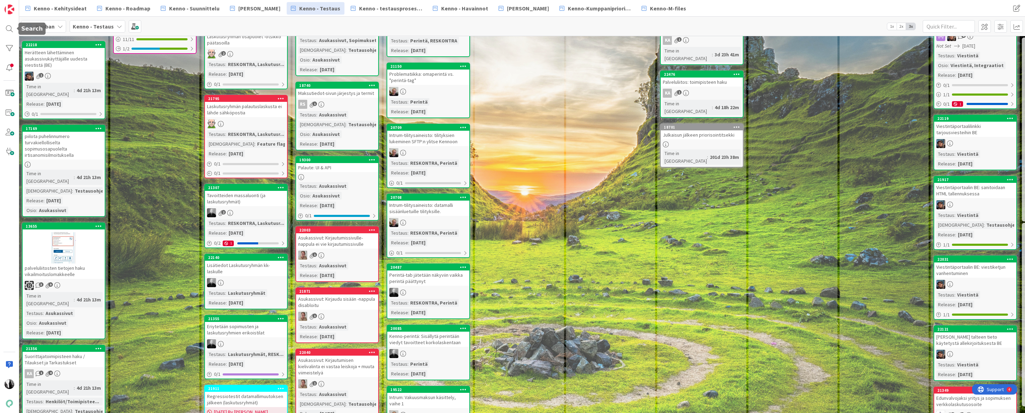
drag, startPoint x: 9, startPoint y: 27, endPoint x: 34, endPoint y: 34, distance: 25.5
click at [9, 27] on div at bounding box center [9, 29] width 14 height 14
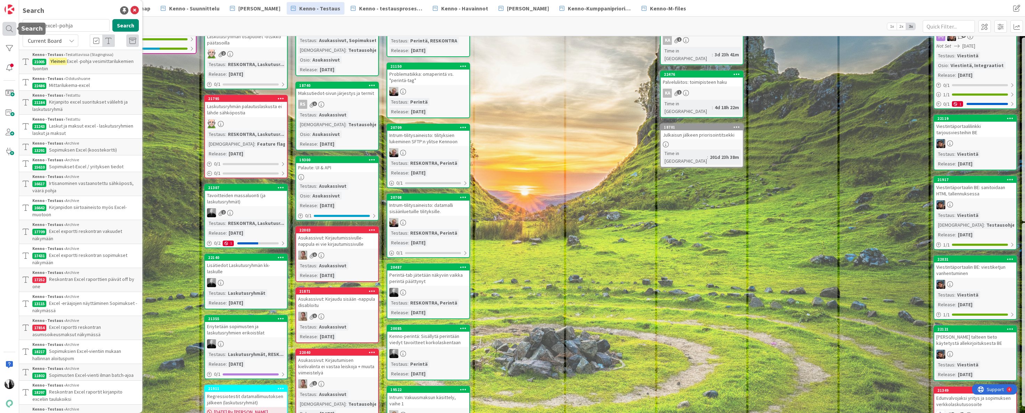
drag, startPoint x: 53, startPoint y: 26, endPoint x: 9, endPoint y: 26, distance: 43.1
click at [9, 26] on div "Search yleinen excel-pohja Search Current Board Kenno - Testaus › Testattavissa…" at bounding box center [9, 206] width 19 height 413
type input "22556"
click at [130, 24] on button "Search" at bounding box center [125, 25] width 26 height 13
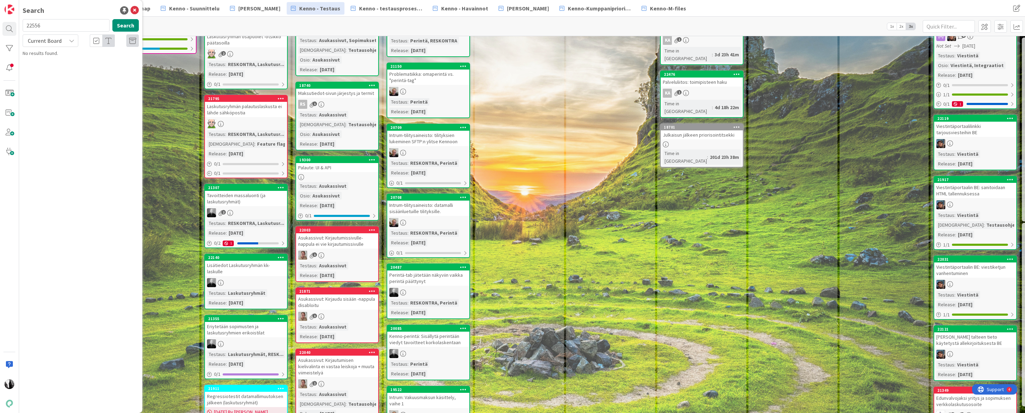
click at [61, 45] on span "Current Board" at bounding box center [44, 41] width 36 height 10
click at [60, 63] on link "Current Board" at bounding box center [62, 57] width 79 height 13
click at [62, 41] on span "Current Board" at bounding box center [44, 41] width 36 height 10
click at [63, 68] on span "All Boards" at bounding box center [62, 69] width 72 height 10
click at [79, 64] on span "Asukas irtisanoo itsensä, tai sopija irtisanoo jonkun muun" at bounding box center [76, 65] width 89 height 14
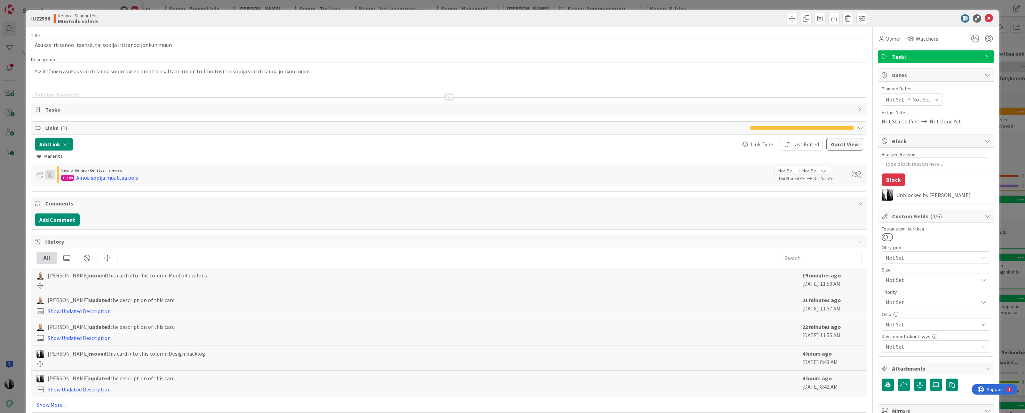
click at [451, 97] on div at bounding box center [449, 97] width 8 height 6
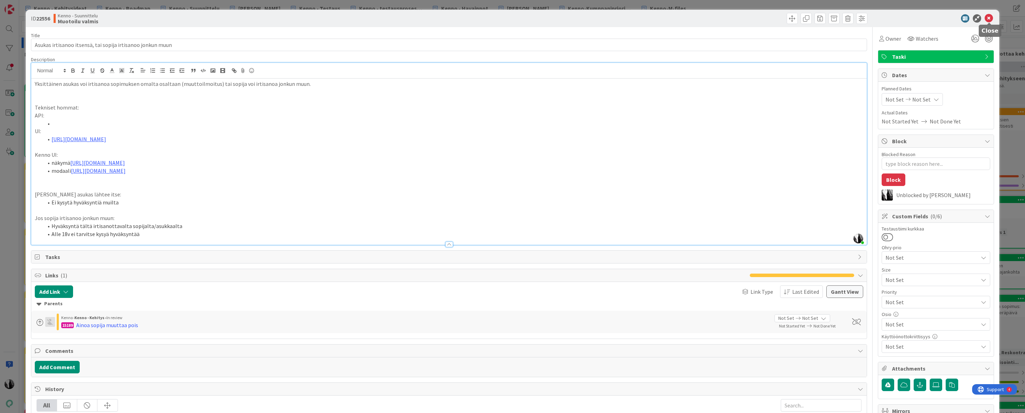
click at [991, 17] on icon at bounding box center [989, 18] width 8 height 8
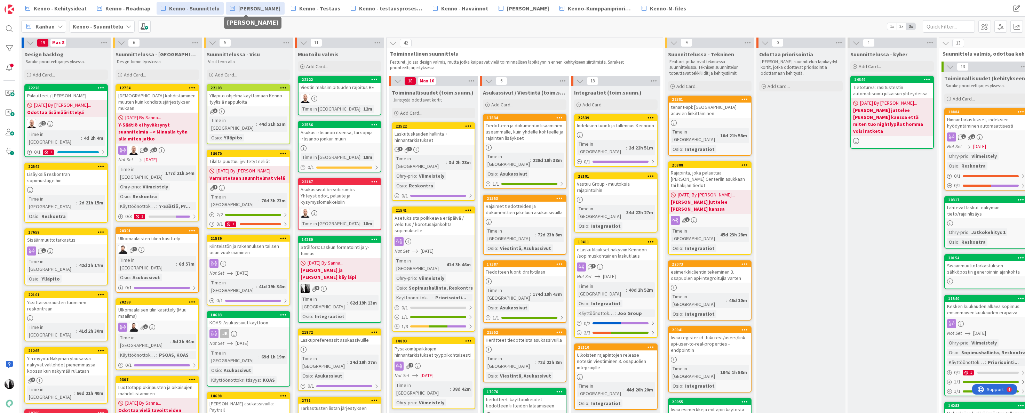
click at [247, 9] on span "[PERSON_NAME]" at bounding box center [259, 8] width 42 height 8
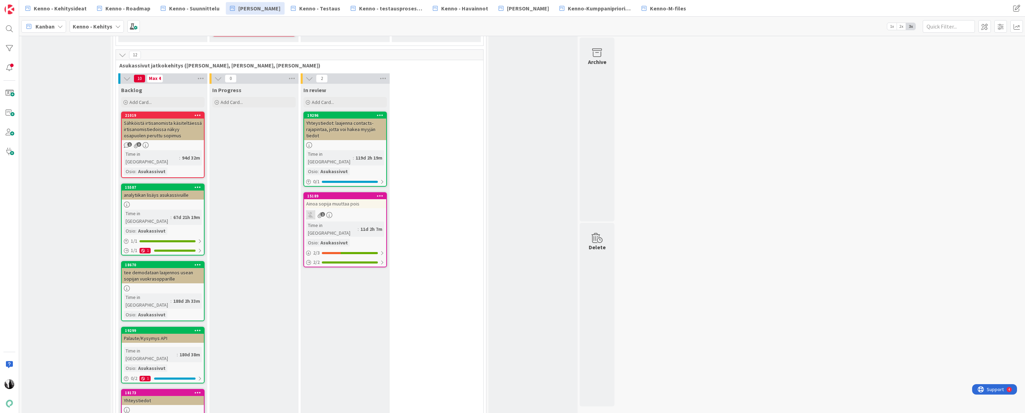
scroll to position [1327, 0]
click at [346, 199] on div "Ainoa sopija muuttaa pois" at bounding box center [345, 203] width 82 height 9
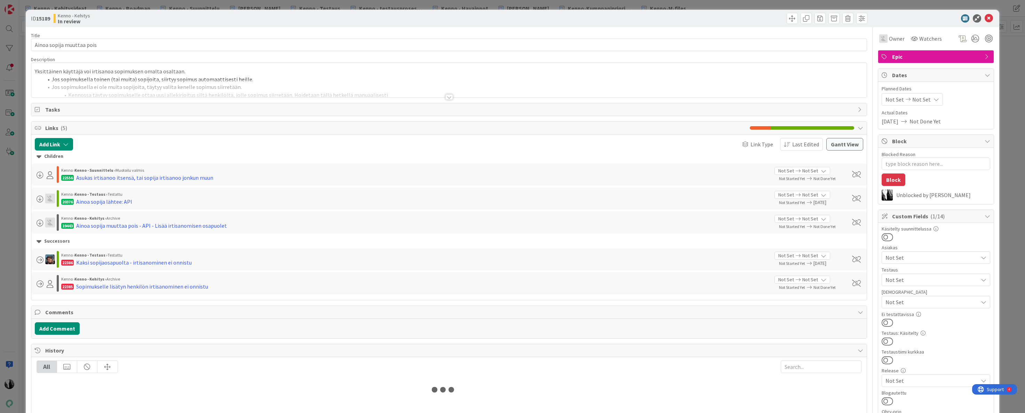
type textarea "x"
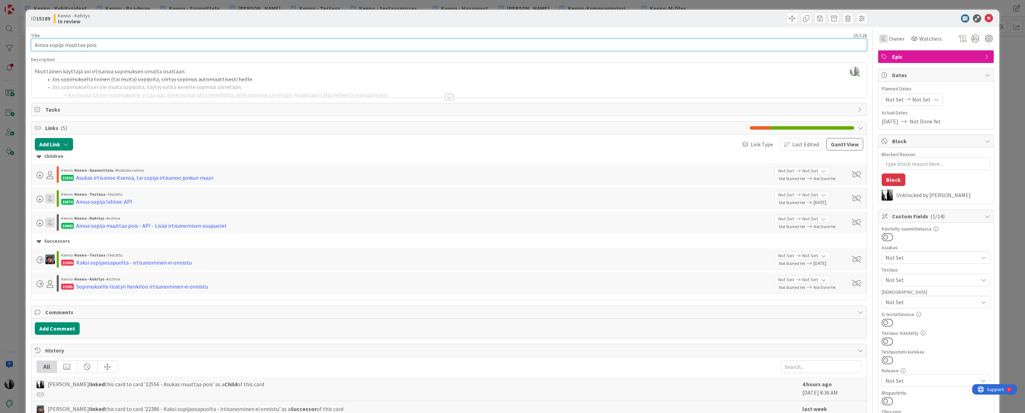
click at [231, 44] on input "Ainoa sopija muuttaa pois" at bounding box center [449, 45] width 836 height 13
type input "Ainoa sopija muuttaa pois / sopimusmuutokset"
type textarea "x"
type input "Ainoa sopija muuttaa pois / sopimusmuutokset"
click at [450, 97] on div at bounding box center [449, 97] width 8 height 6
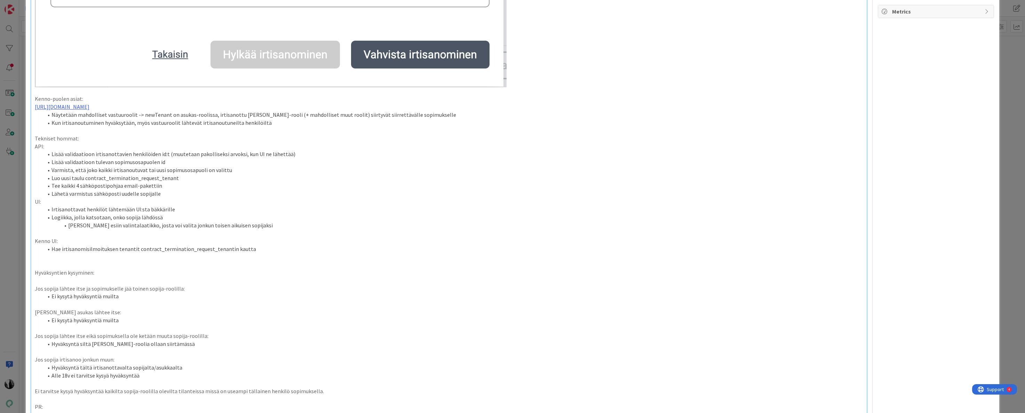
scroll to position [690, 0]
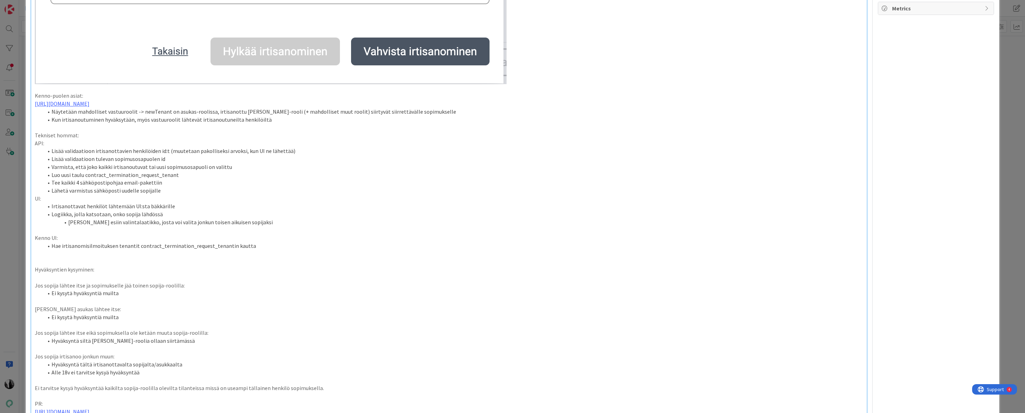
drag, startPoint x: 203, startPoint y: 286, endPoint x: 216, endPoint y: 286, distance: 13.6
click at [203, 286] on p "Jos sopija lähtee itse ja sopimukselle jää toinen sopija-roolilla:" at bounding box center [449, 286] width 829 height 8
drag, startPoint x: 82, startPoint y: 287, endPoint x: 119, endPoint y: 283, distance: 37.8
click at [82, 287] on p "Jos sopija lähtee itse ja sopimukselle jää toinen sopija-roolilla:" at bounding box center [449, 286] width 829 height 8
click at [49, 301] on p at bounding box center [449, 301] width 829 height 8
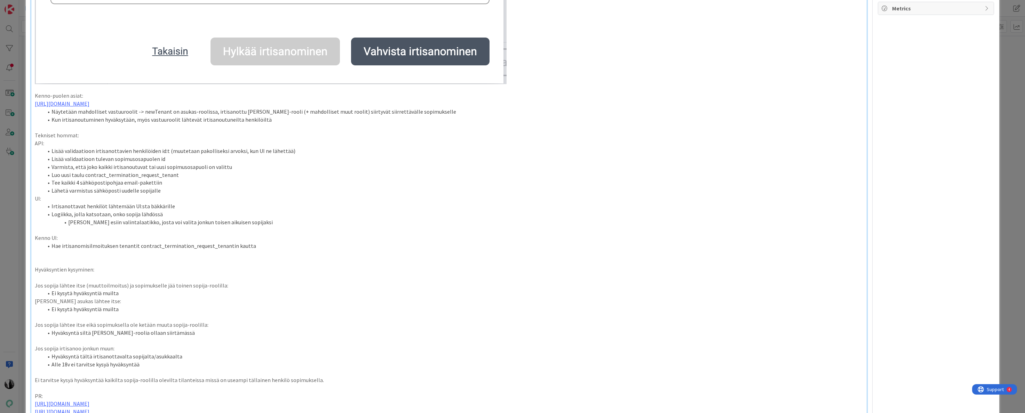
click at [77, 315] on p at bounding box center [449, 317] width 829 height 8
click at [42, 333] on p at bounding box center [449, 333] width 829 height 8
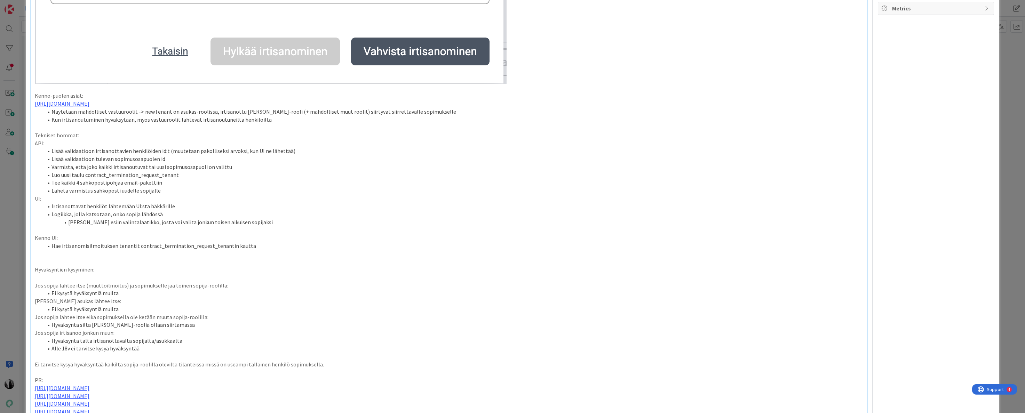
drag, startPoint x: 396, startPoint y: 304, endPoint x: 462, endPoint y: 293, distance: 67.3
click at [396, 304] on p "Jos asukas lähtee itse:" at bounding box center [449, 301] width 829 height 8
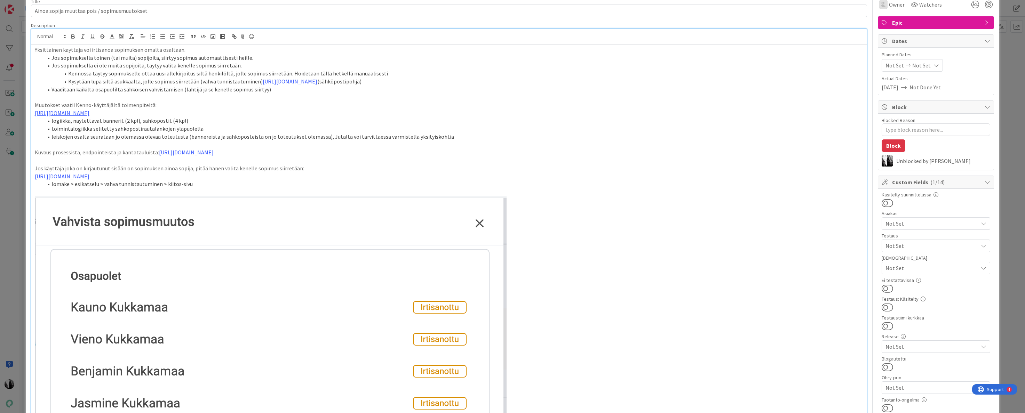
scroll to position [0, 0]
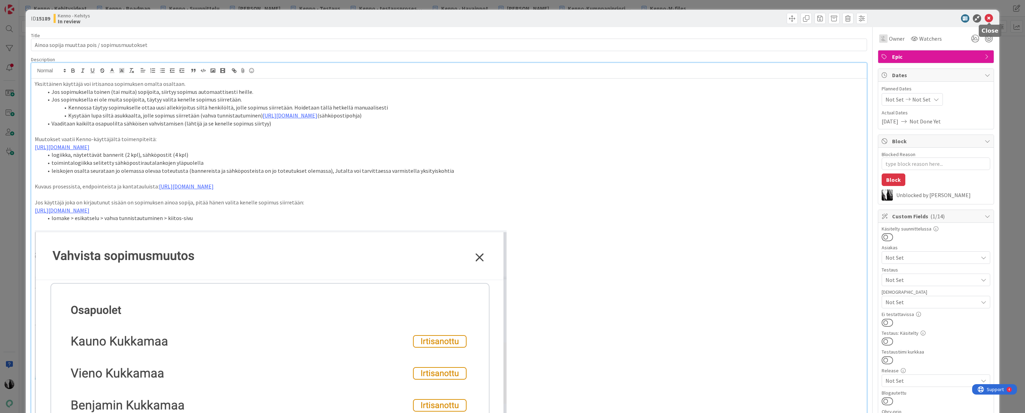
drag, startPoint x: 989, startPoint y: 18, endPoint x: 963, endPoint y: 21, distance: 26.6
click at [989, 18] on icon at bounding box center [989, 18] width 8 height 8
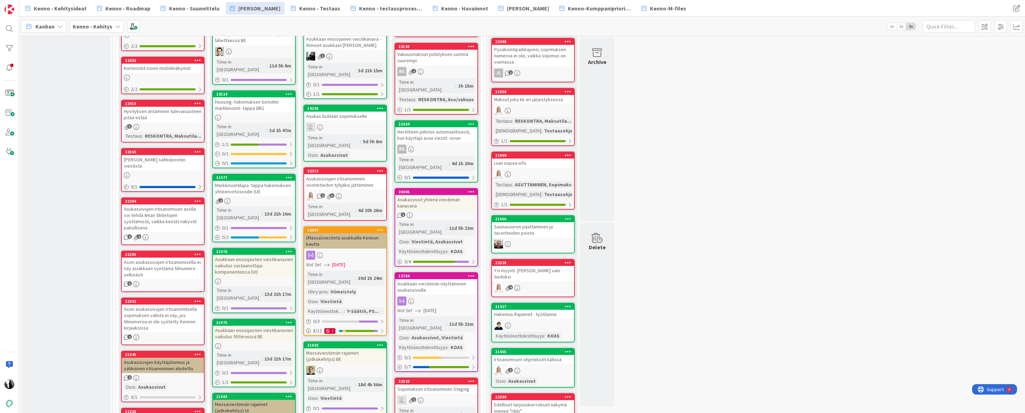
scroll to position [308, 0]
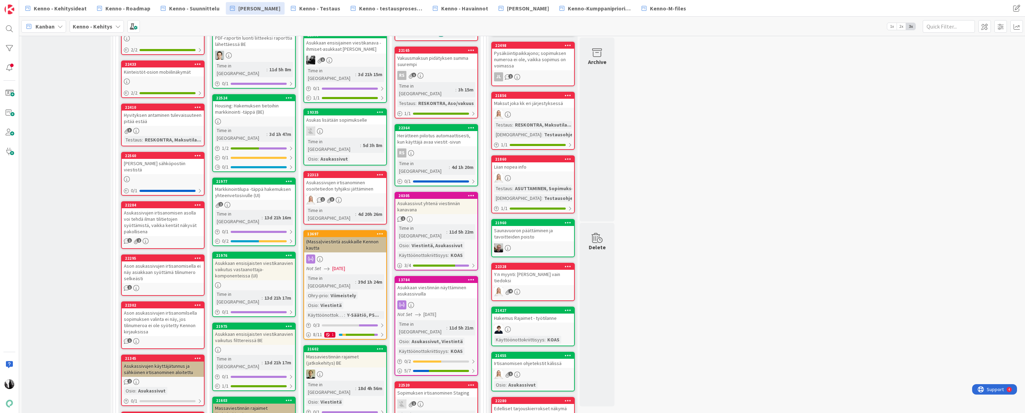
click at [334, 116] on div "Asukas lisätään sopimukselle" at bounding box center [345, 120] width 82 height 9
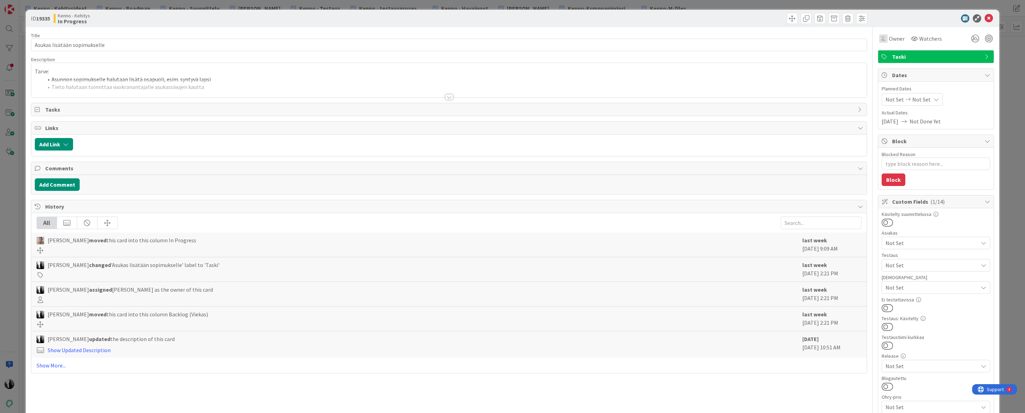
click at [450, 97] on div at bounding box center [449, 97] width 8 height 6
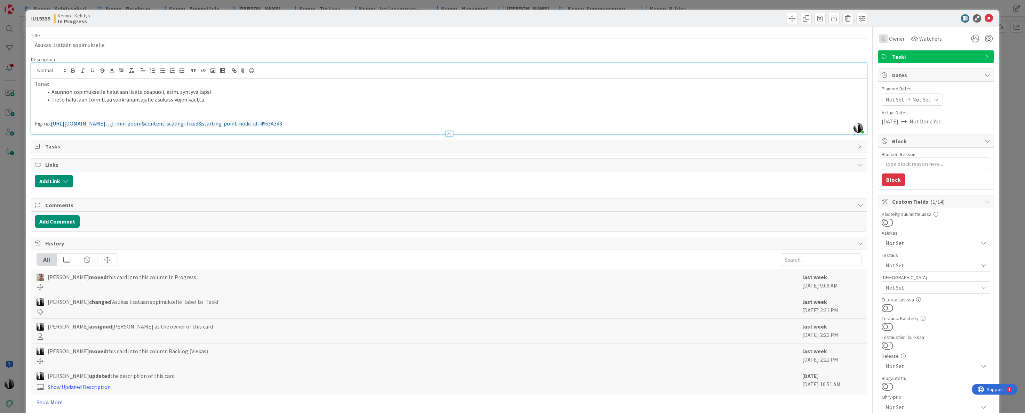
type textarea "x"
click at [989, 17] on icon at bounding box center [989, 18] width 8 height 8
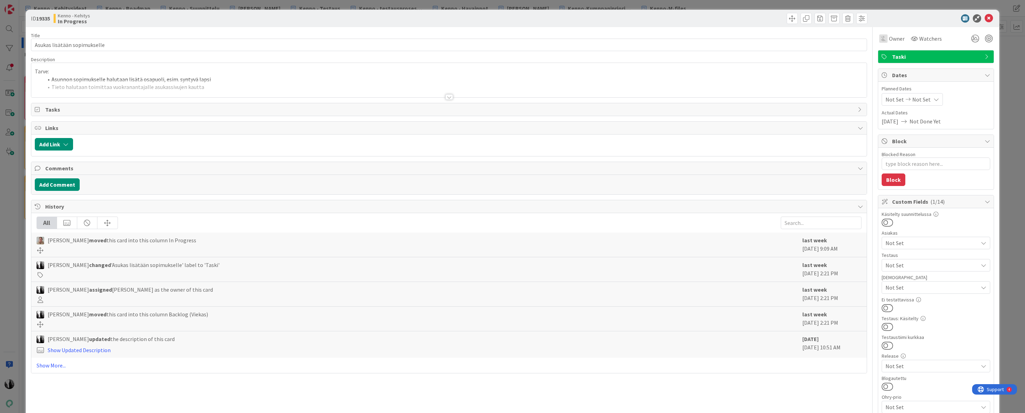
type textarea "x"
click at [448, 98] on div at bounding box center [449, 97] width 8 height 6
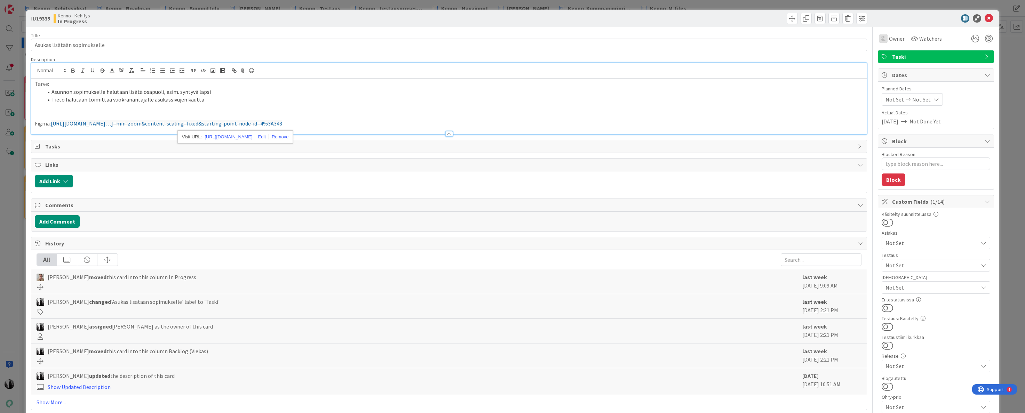
click at [204, 124] on link "https://www.figma.com/proto/8nkeArknswRheh0fKWhyRc/Asukassivut?page-id=0%3A1&no…" at bounding box center [166, 123] width 231 height 7
click at [237, 136] on link "https://www.figma.com/proto/8nkeArknswRheh0fKWhyRc/Asukassivut?page-id=0%3A1&no…" at bounding box center [229, 137] width 48 height 9
click at [185, 93] on li "Asunnon sopimukselle halutaan lisätä osapuoli, esim. syntyvä lapsi" at bounding box center [453, 92] width 820 height 8
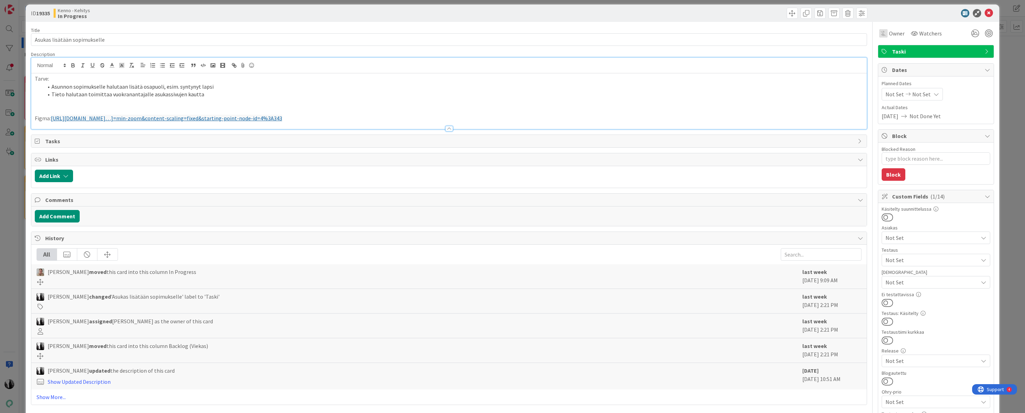
scroll to position [6, 0]
drag, startPoint x: 230, startPoint y: 85, endPoint x: 271, endPoint y: 87, distance: 41.1
click at [230, 85] on li "Asunnon sopimukselle halutaan lisätä osapuoli, esim. syntynyt lapsi" at bounding box center [453, 86] width 820 height 8
type textarea "x"
click at [910, 12] on div at bounding box center [932, 13] width 123 height 8
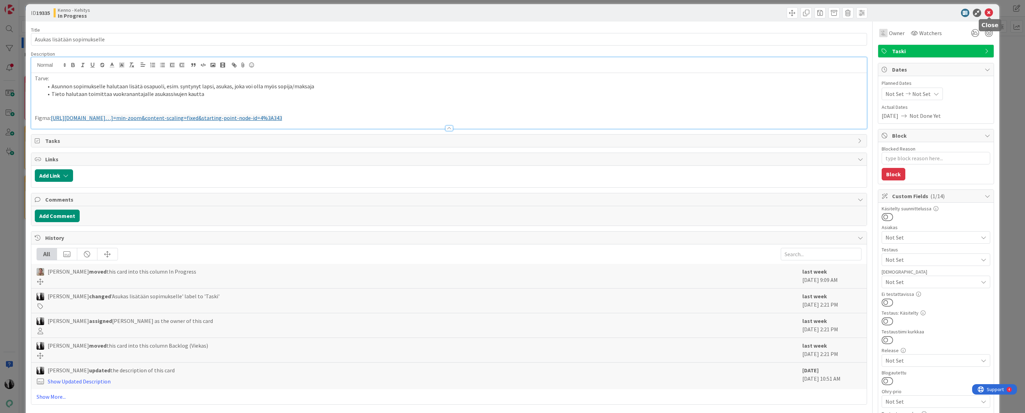
click at [987, 13] on icon at bounding box center [989, 13] width 8 height 8
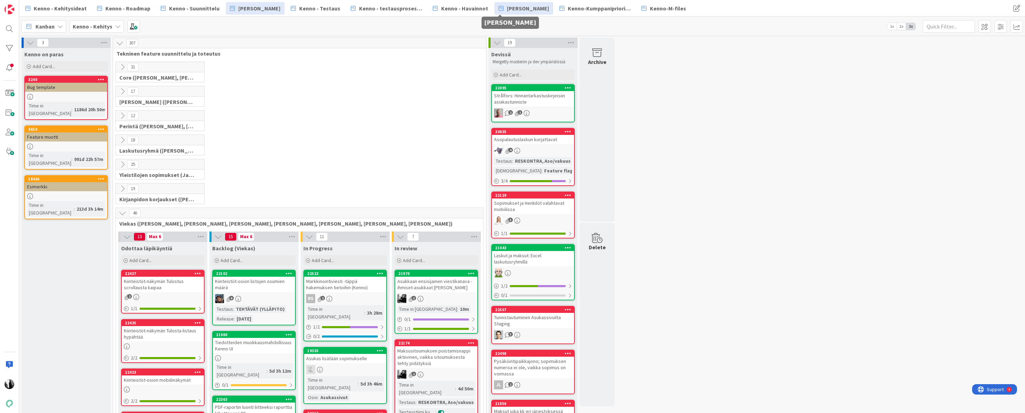
click at [508, 9] on span "[PERSON_NAME]" at bounding box center [528, 8] width 42 height 8
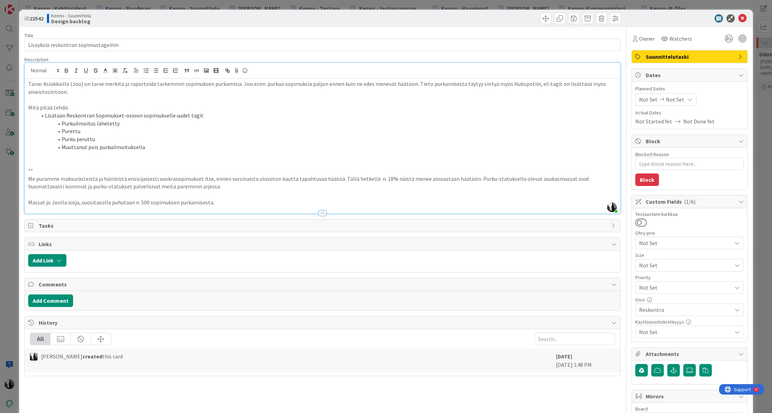
scroll to position [58, 0]
click at [735, 331] on icon at bounding box center [738, 333] width 6 height 6
click at [674, 251] on link "Joo Group" at bounding box center [688, 253] width 111 height 13
drag, startPoint x: 692, startPoint y: 17, endPoint x: 736, endPoint y: 18, distance: 43.5
click at [692, 17] on div at bounding box center [686, 18] width 123 height 8
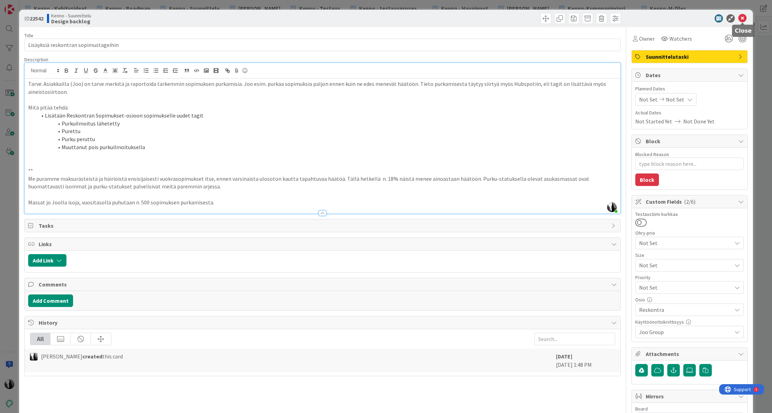
click at [744, 18] on icon at bounding box center [742, 18] width 8 height 8
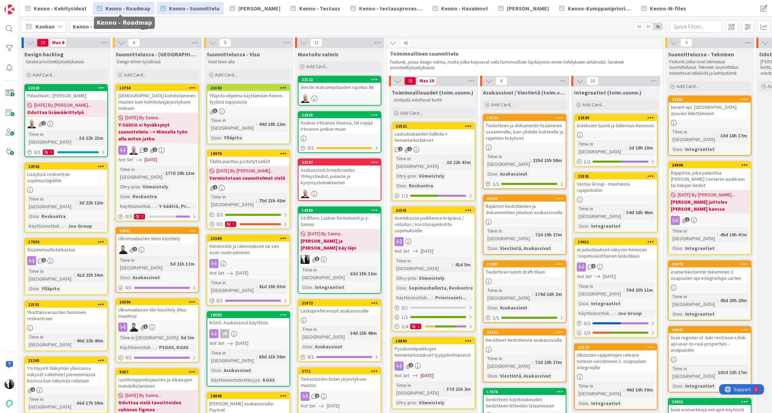
click at [120, 9] on span "Kenno - Roadmap" at bounding box center [127, 8] width 45 height 8
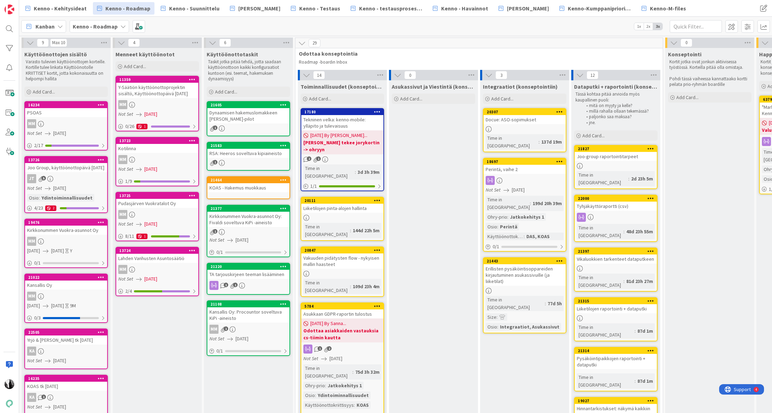
click at [63, 116] on div "PSOAS" at bounding box center [66, 112] width 82 height 9
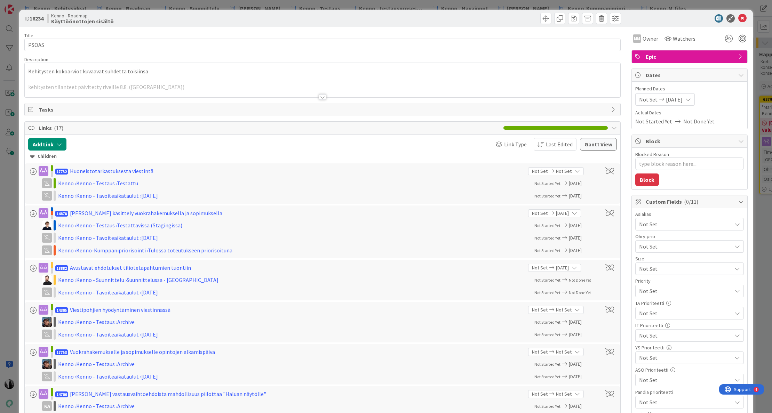
type textarea "x"
click at [322, 97] on div at bounding box center [323, 97] width 8 height 6
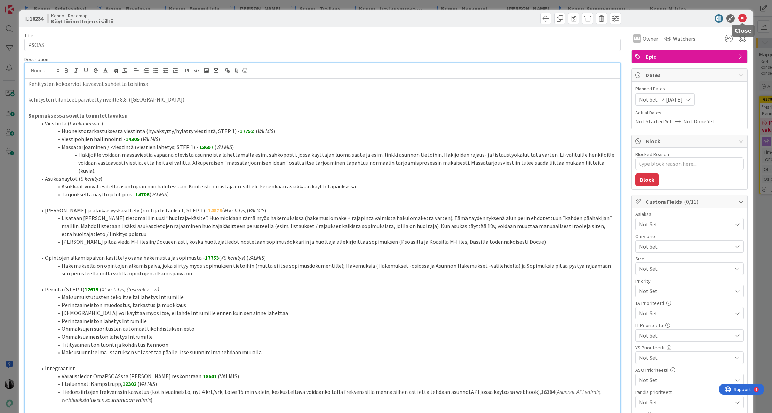
click at [742, 17] on icon at bounding box center [742, 18] width 8 height 8
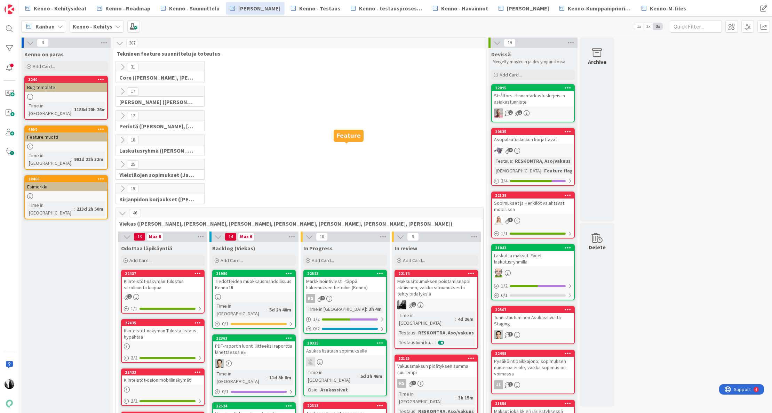
scroll to position [303, 0]
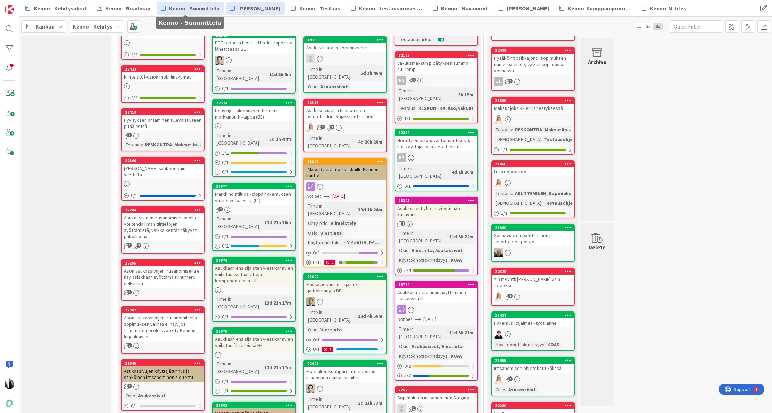
click at [194, 10] on span "Kenno - Suunnittelu" at bounding box center [194, 8] width 50 height 8
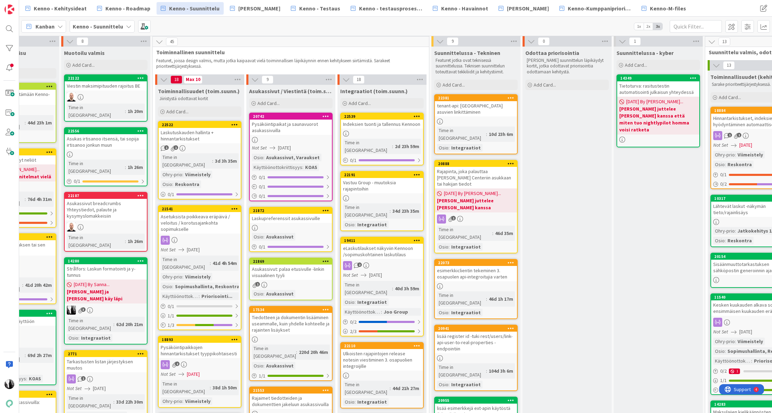
scroll to position [0, 234]
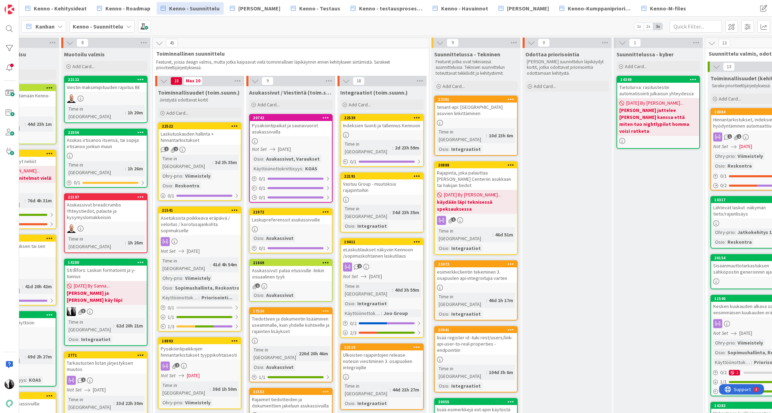
click at [700, 9] on div "Kenno - Kehitysideat Kenno - Roadmap Kenno - Suunnittelu Kenno Kehitys Kenno - …" at bounding box center [370, 8] width 699 height 13
click at [569, 8] on span "Kenno-Kumppanipriorisointi" at bounding box center [599, 8] width 63 height 8
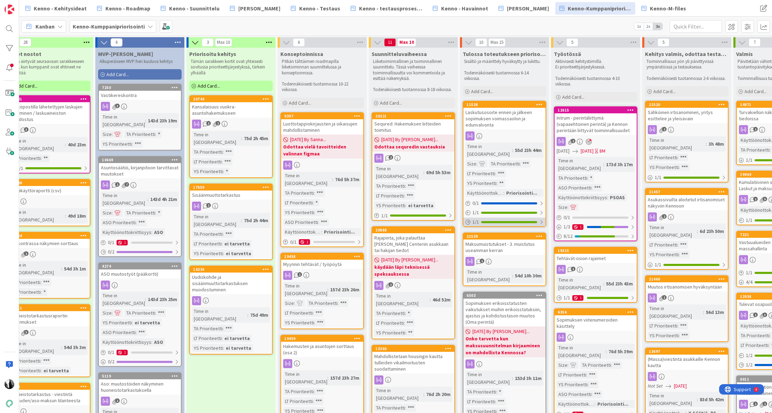
scroll to position [0, 0]
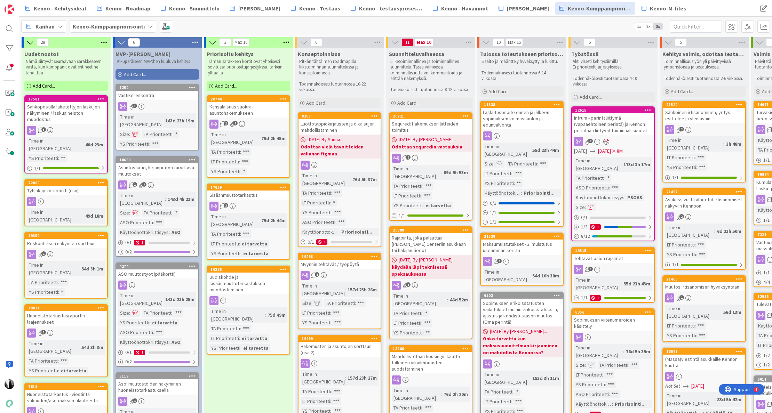
click at [172, 95] on div "Vastikereskontra" at bounding box center [157, 95] width 82 height 9
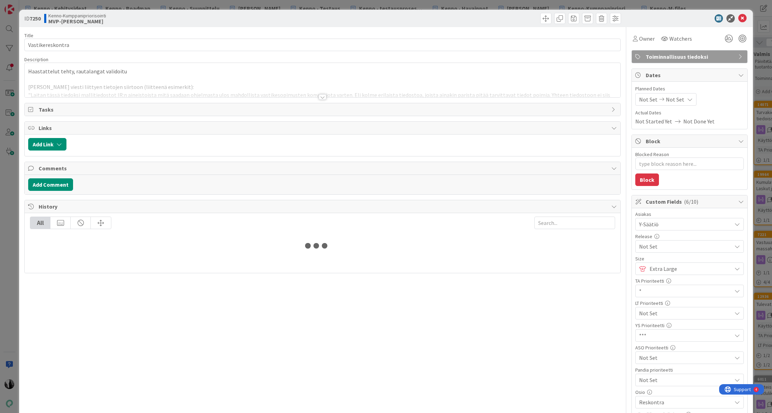
type textarea "x"
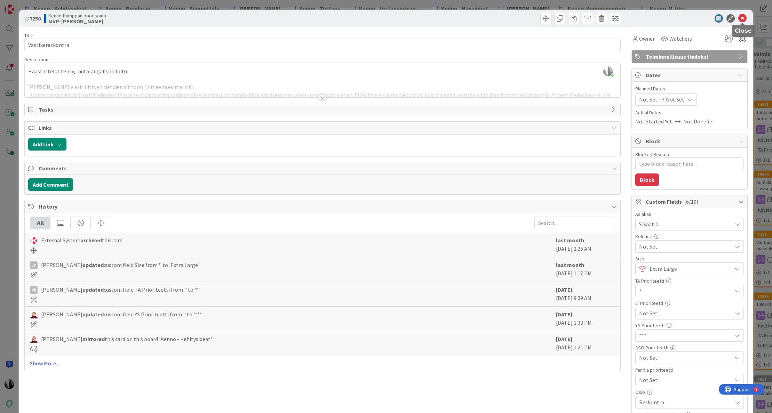
click at [743, 16] on icon at bounding box center [742, 18] width 8 height 8
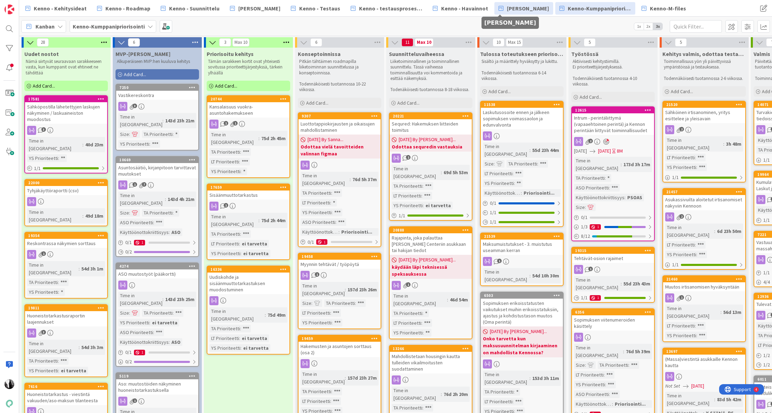
click at [507, 8] on span "[PERSON_NAME]" at bounding box center [528, 8] width 42 height 8
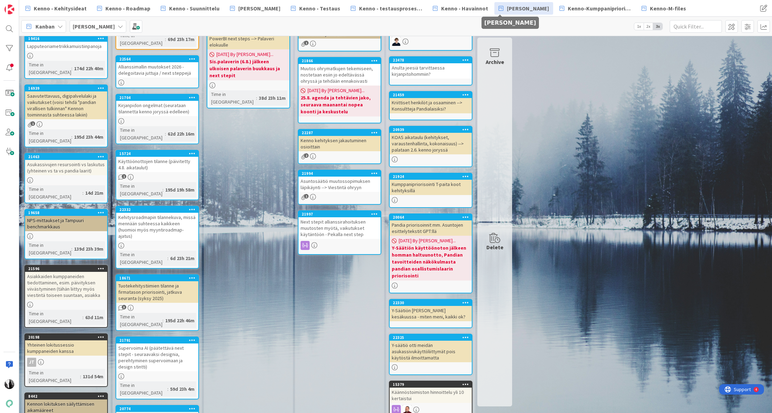
scroll to position [112, 0]
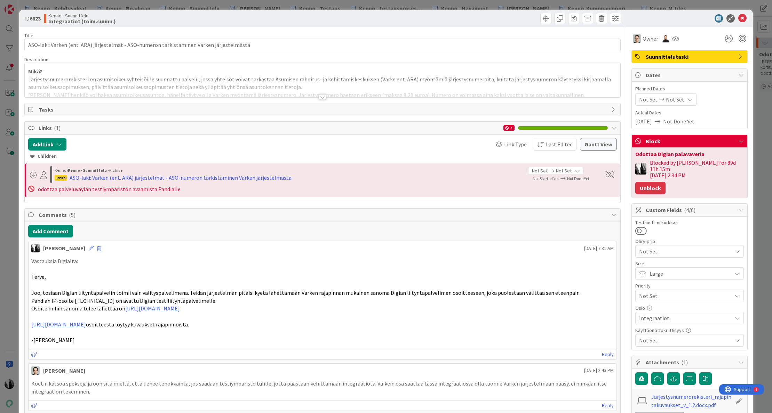
click at [655, 182] on button "Unblock" at bounding box center [650, 188] width 30 height 13
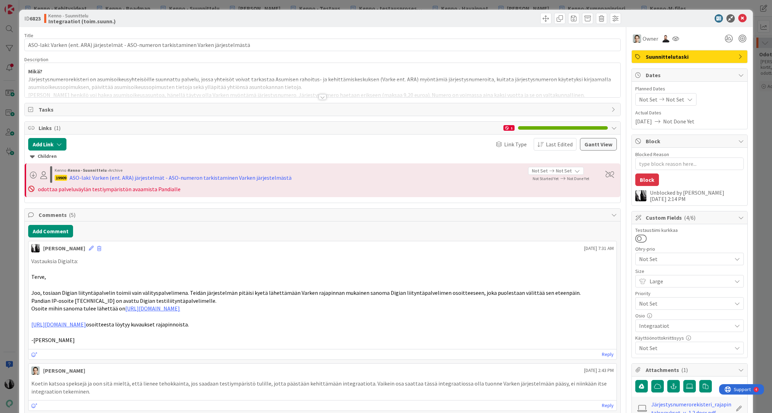
click at [681, 23] on div "ID 6823 Kenno - Suunnittelu Integraatiot (toim.suunn.)" at bounding box center [385, 18] width 733 height 17
click at [743, 17] on icon at bounding box center [742, 18] width 8 height 8
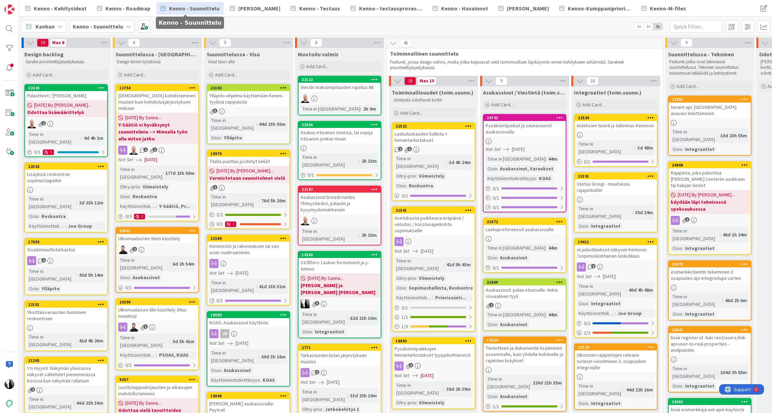
click at [194, 7] on span "Kenno - Suunnittelu" at bounding box center [194, 8] width 50 height 8
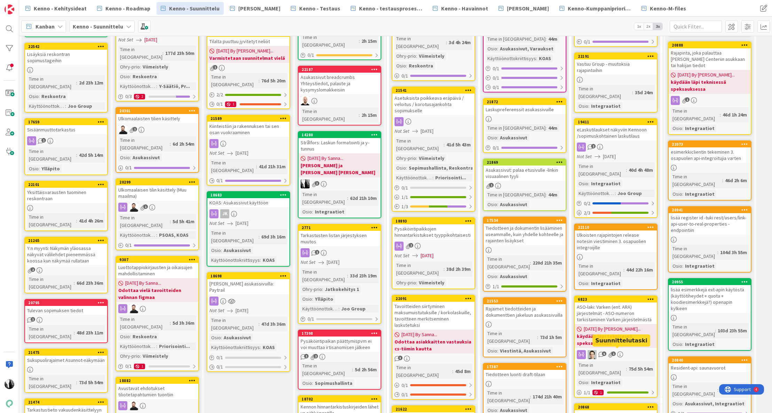
scroll to position [120, 0]
click at [124, 4] on span "Kenno - Roadmap" at bounding box center [127, 8] width 45 height 8
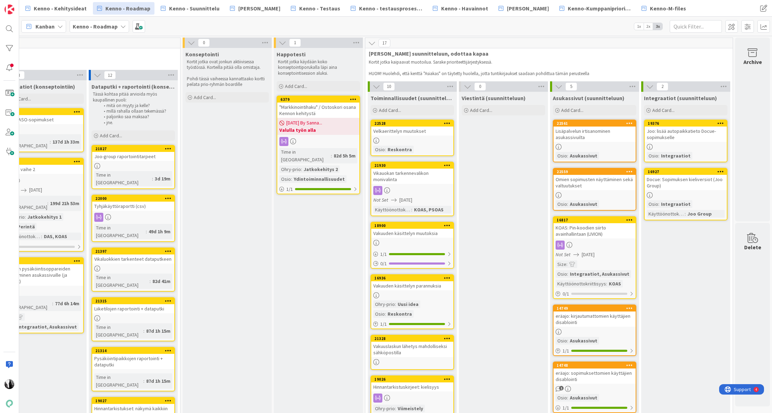
scroll to position [0, 483]
click at [190, 5] on span "Kenno - Suunnittelu" at bounding box center [194, 8] width 50 height 8
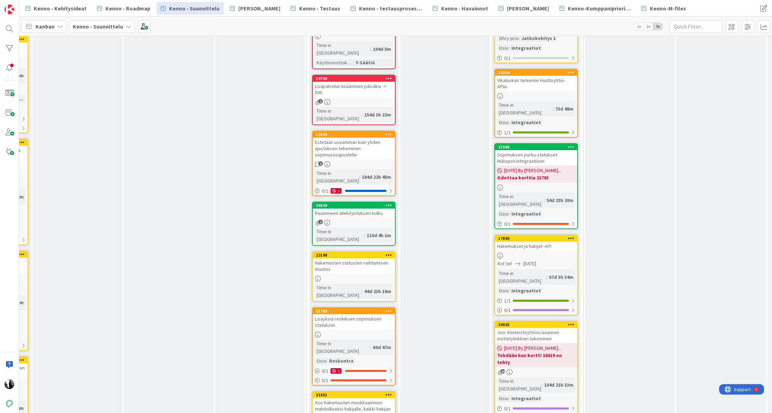
scroll to position [1050, 80]
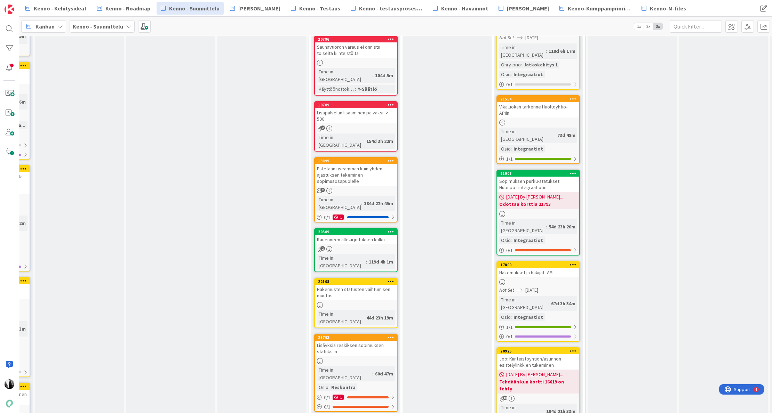
click at [540, 268] on div "Hakemukset ja hakijat -API" at bounding box center [538, 272] width 82 height 9
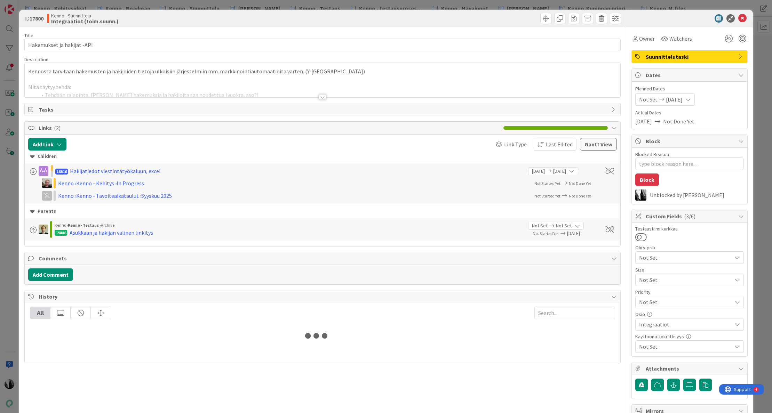
type textarea "x"
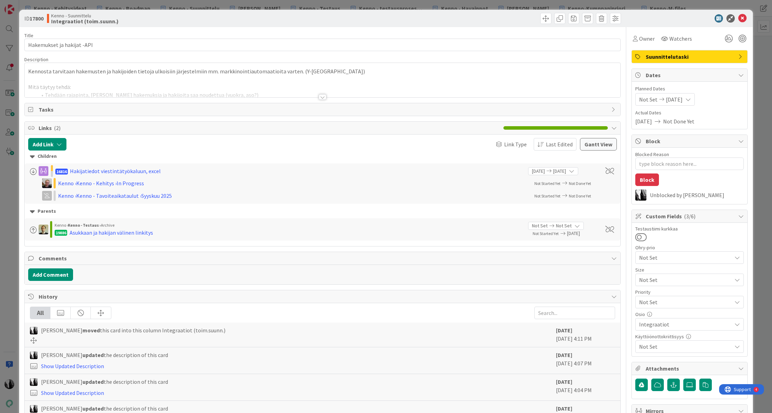
click at [322, 96] on div at bounding box center [323, 97] width 8 height 6
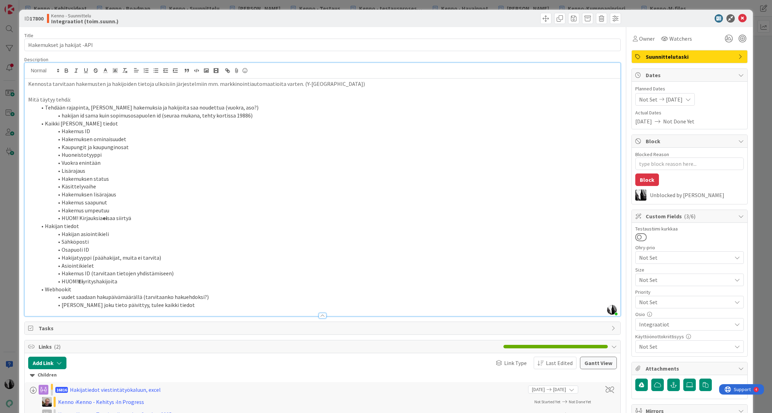
scroll to position [2, 0]
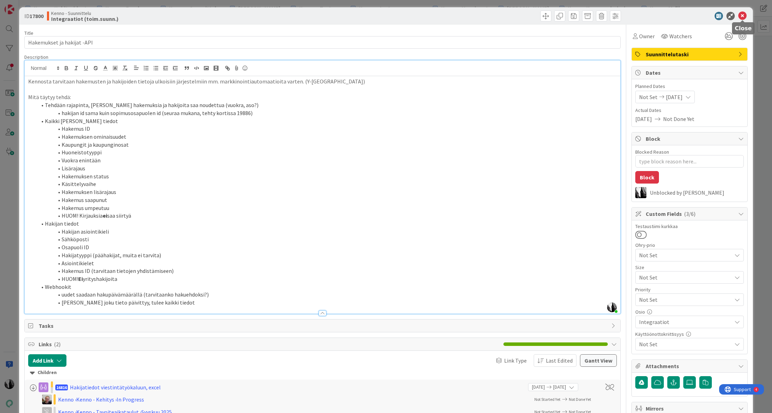
drag, startPoint x: 743, startPoint y: 15, endPoint x: 727, endPoint y: 41, distance: 30.4
click at [743, 15] on icon at bounding box center [742, 16] width 8 height 8
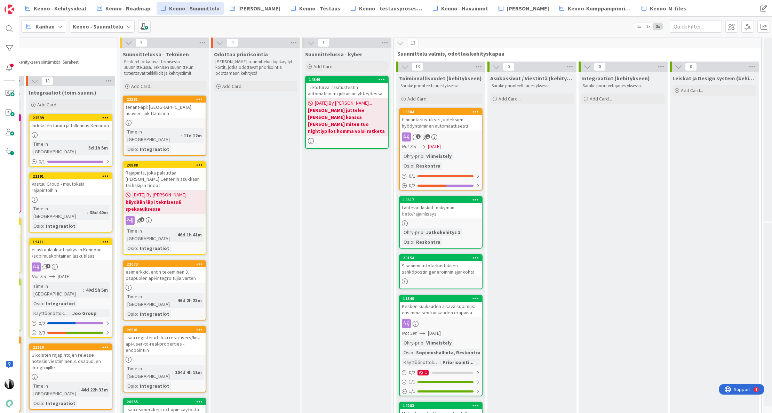
scroll to position [0, 574]
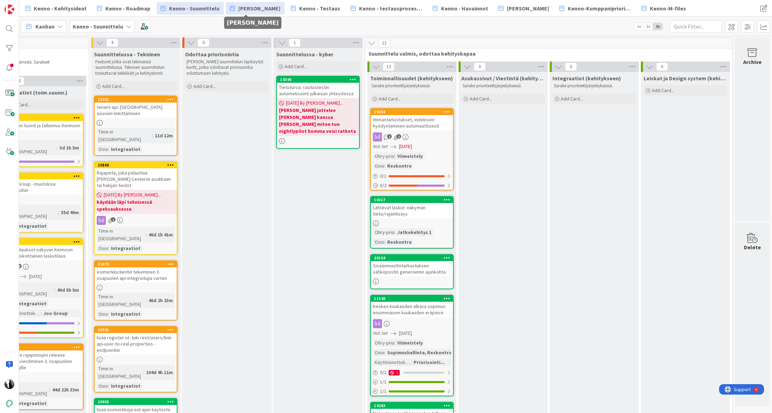
click at [243, 5] on span "[PERSON_NAME]" at bounding box center [259, 8] width 42 height 8
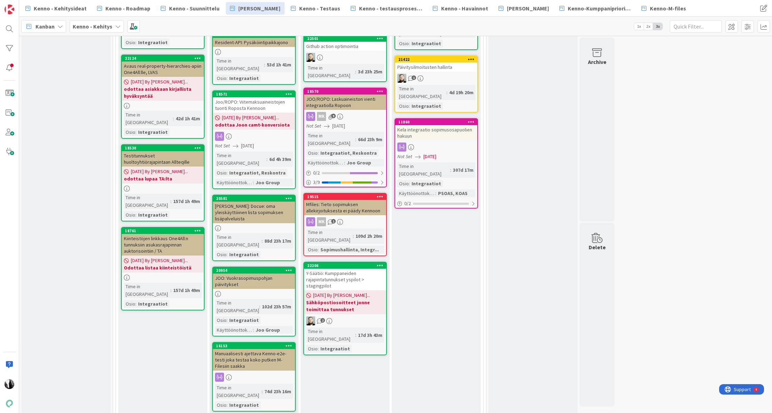
scroll to position [2349, 0]
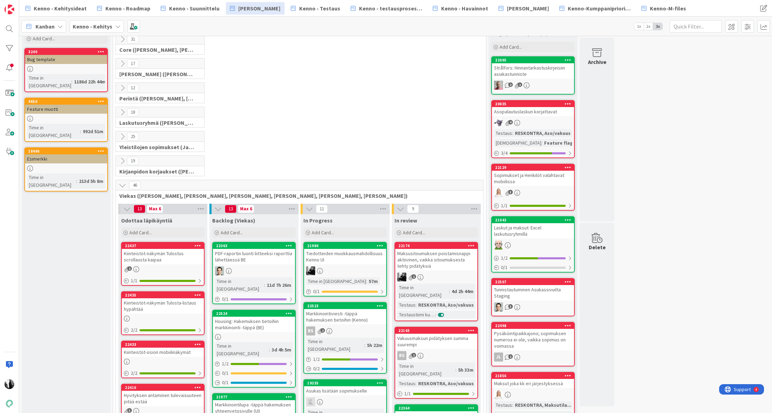
scroll to position [0, 0]
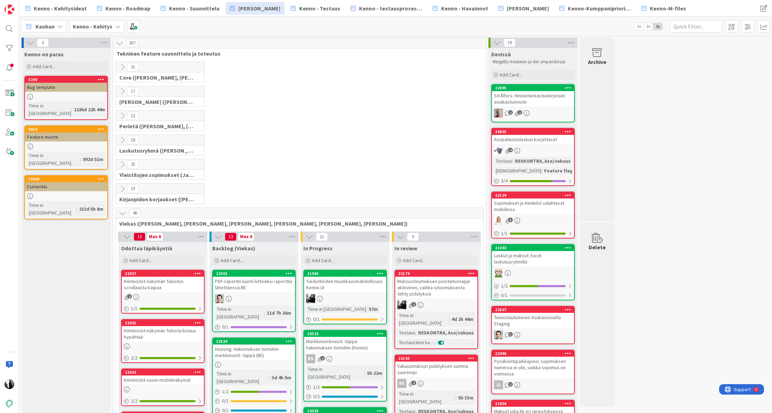
click at [124, 116] on icon at bounding box center [123, 116] width 8 height 8
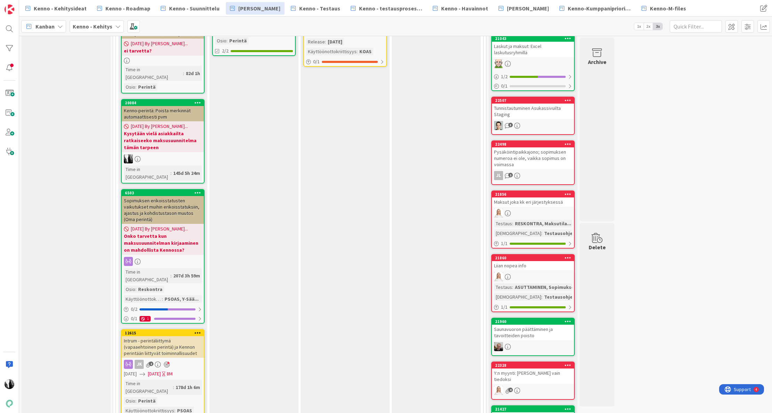
scroll to position [209, 0]
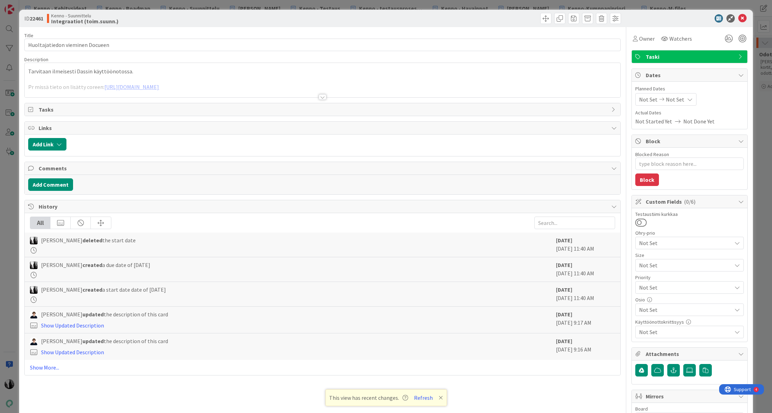
type textarea "x"
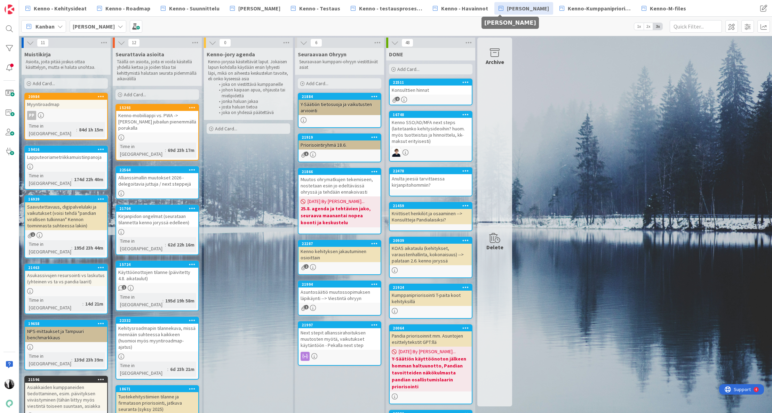
scroll to position [112, 0]
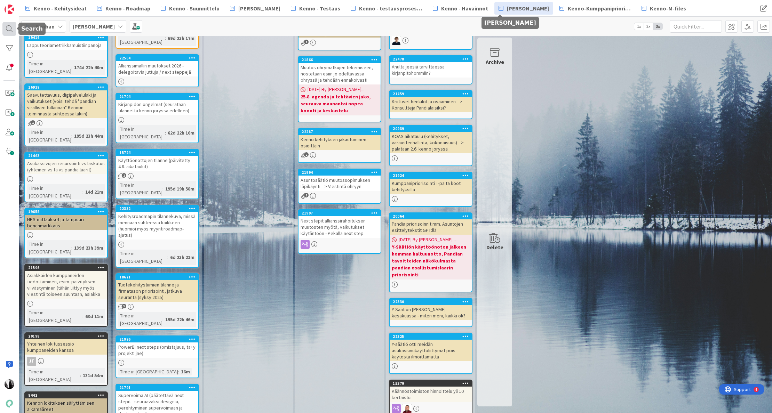
click at [10, 27] on div at bounding box center [9, 29] width 14 height 14
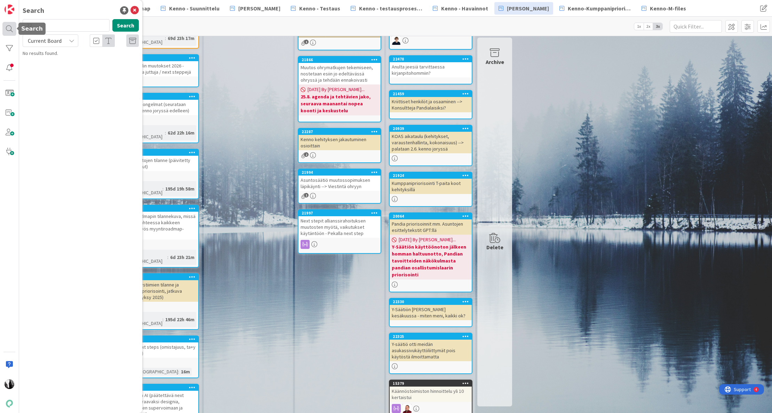
type input "2"
type input "maksusuunnitelma"
click at [54, 39] on span "Current Board" at bounding box center [45, 40] width 34 height 7
click at [54, 67] on span "All Boards" at bounding box center [62, 69] width 72 height 10
click at [133, 9] on icon at bounding box center [134, 10] width 8 height 8
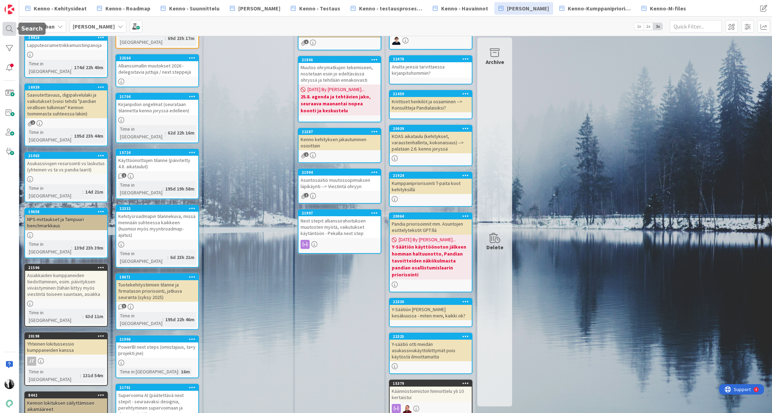
click at [11, 30] on div at bounding box center [9, 29] width 14 height 14
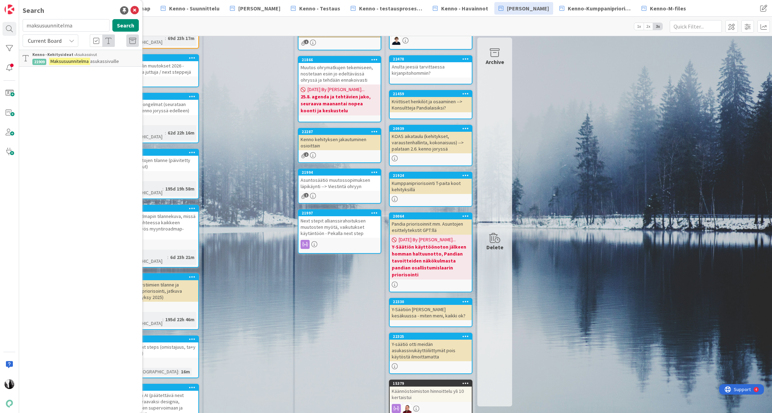
click at [279, 137] on div "Kenno-jory agenda Kenno-joryssa käsiteltävät laput. Jokaisen lapun kohdalla käy…" at bounding box center [248, 338] width 89 height 804
